Goal: Task Accomplishment & Management: Use online tool/utility

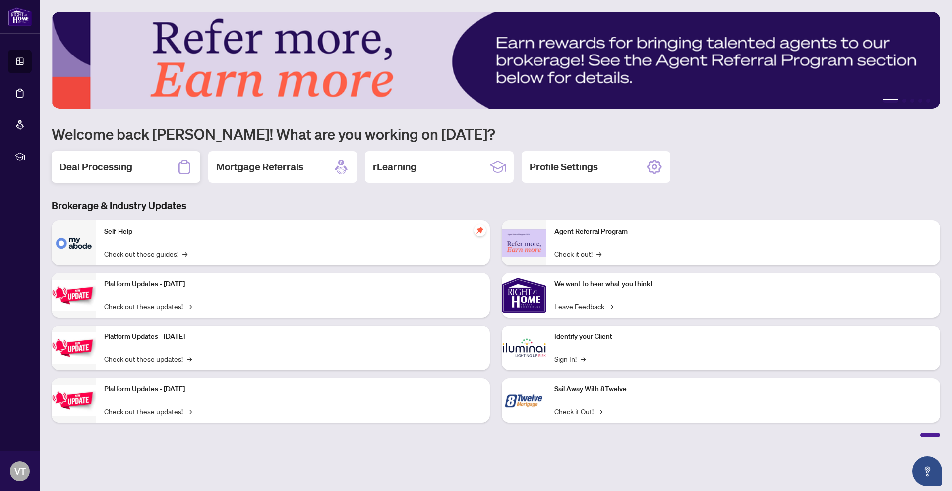
click at [156, 164] on div "Deal Processing" at bounding box center [126, 167] width 149 height 32
